Goal: Check status: Check status

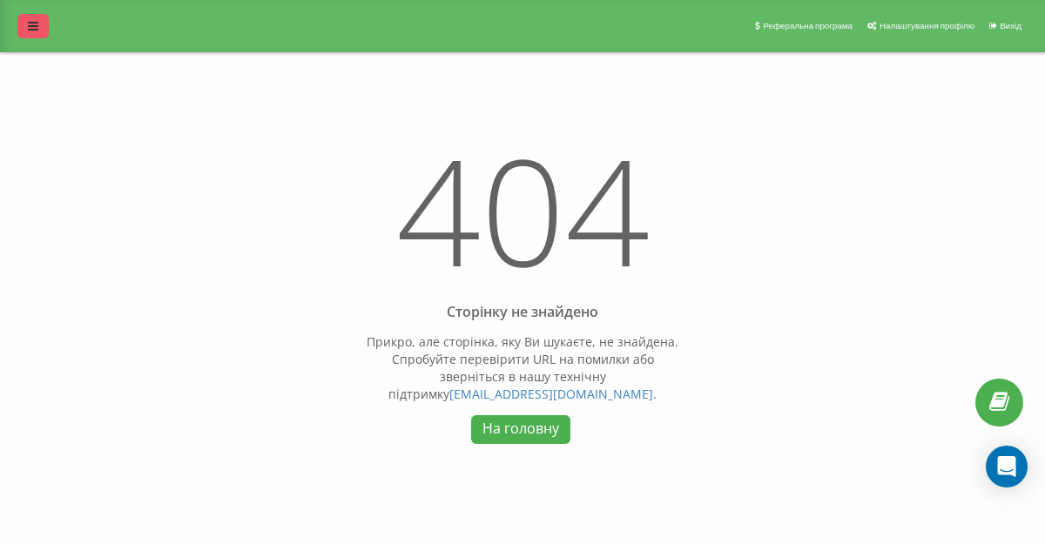
click at [28, 27] on icon at bounding box center [33, 26] width 10 height 12
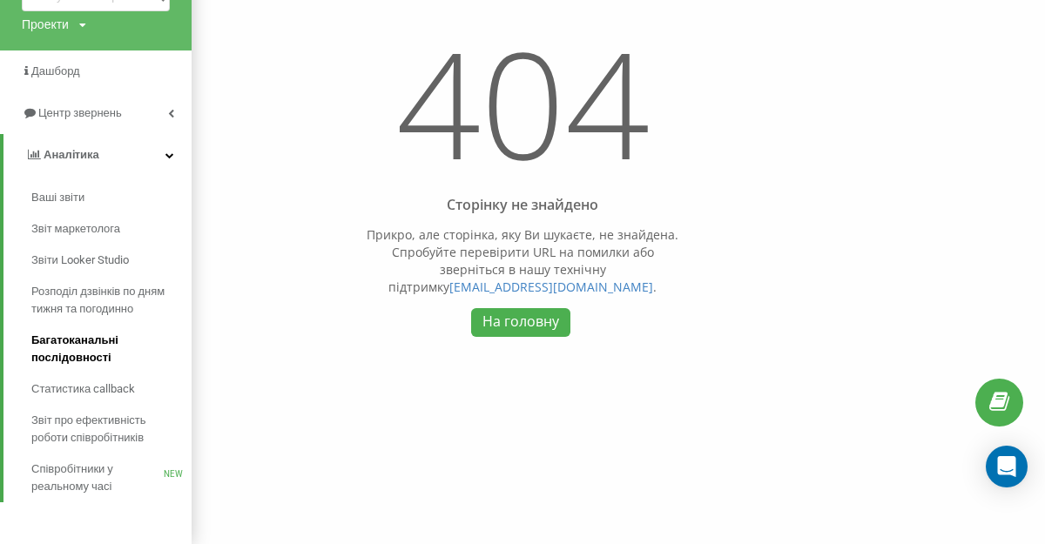
scroll to position [110, 0]
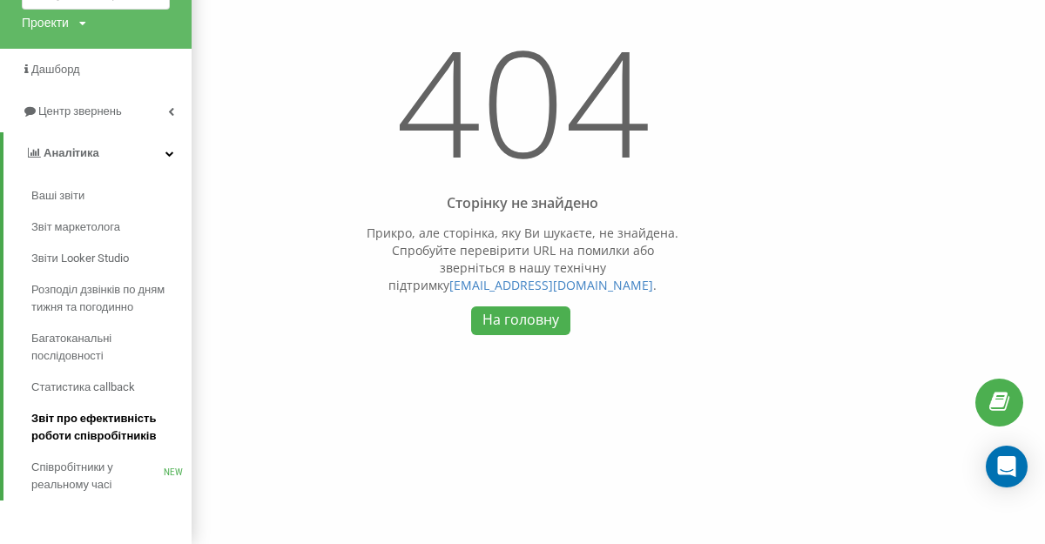
click at [118, 435] on span "Звіт про ефективність роботи співробітників" at bounding box center [107, 427] width 152 height 35
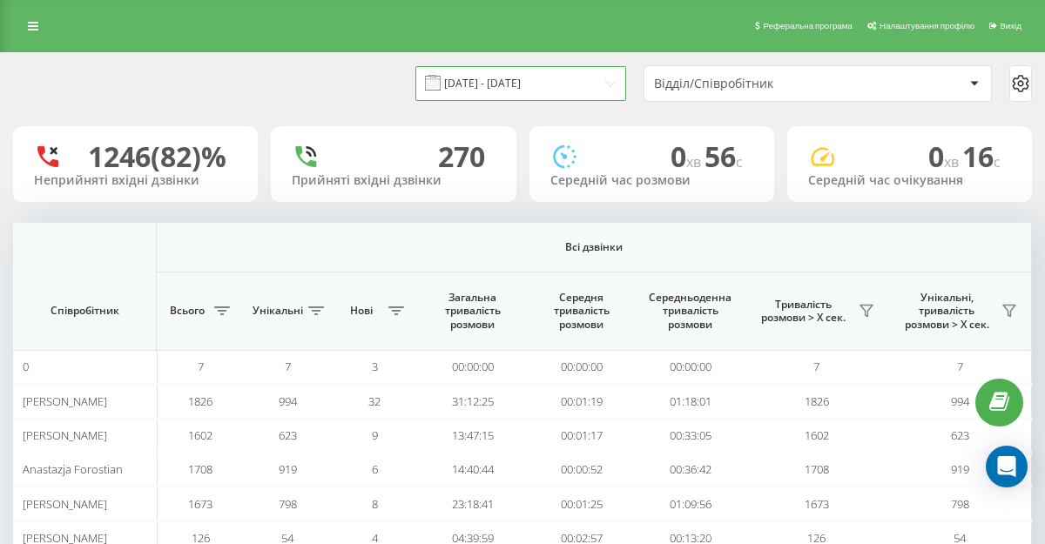
click at [578, 90] on input "[DATE] - [DATE]" at bounding box center [520, 83] width 211 height 34
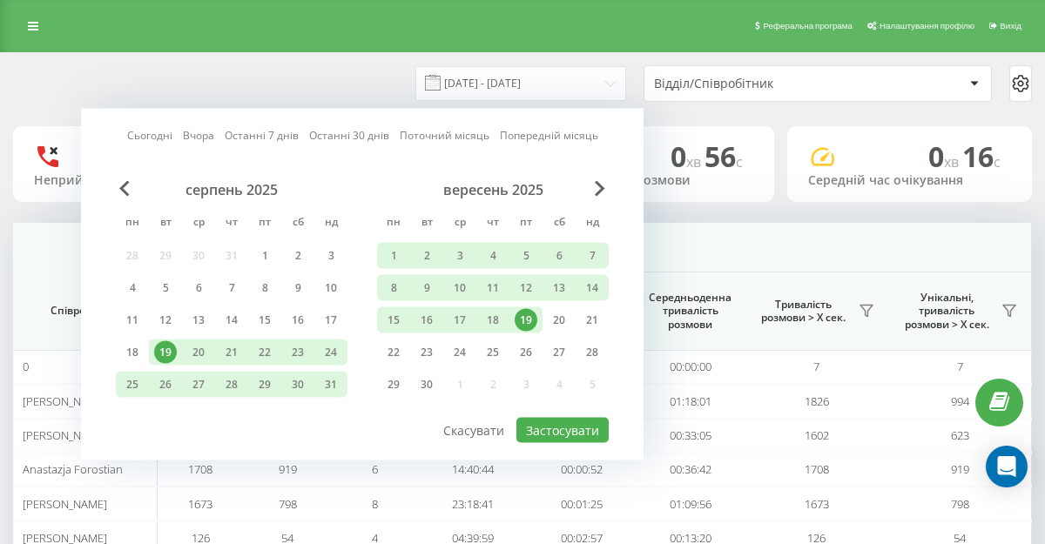
click at [517, 324] on div "19" at bounding box center [526, 320] width 23 height 23
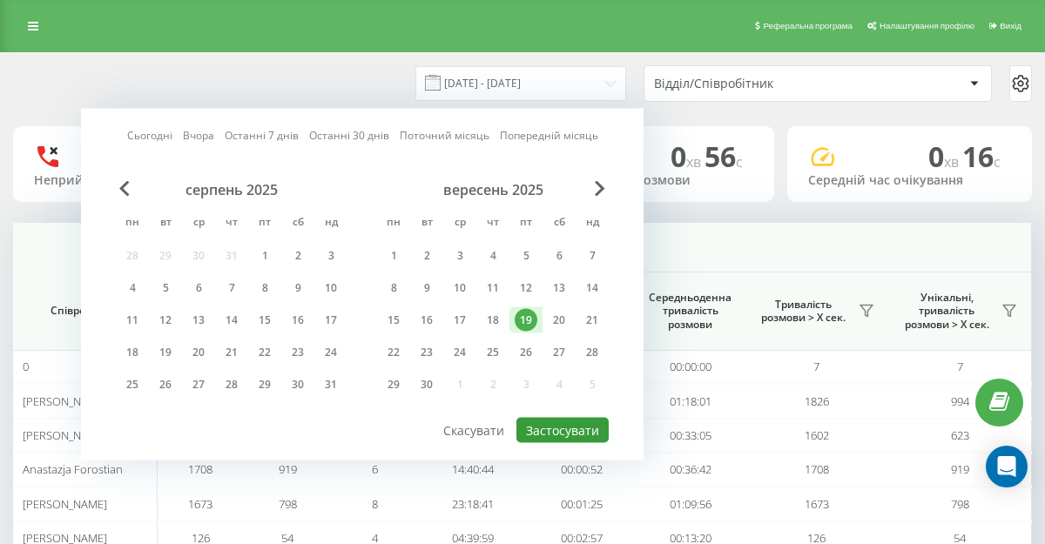
click at [563, 437] on button "Застосувати" at bounding box center [562, 430] width 92 height 25
type input "[DATE] - [DATE]"
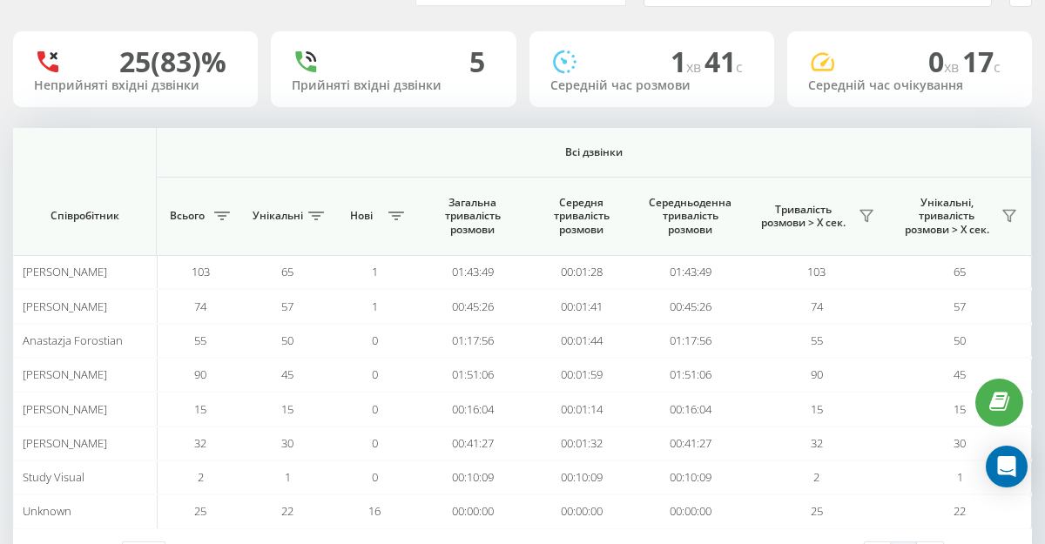
scroll to position [98, 0]
